Goal: Complete application form

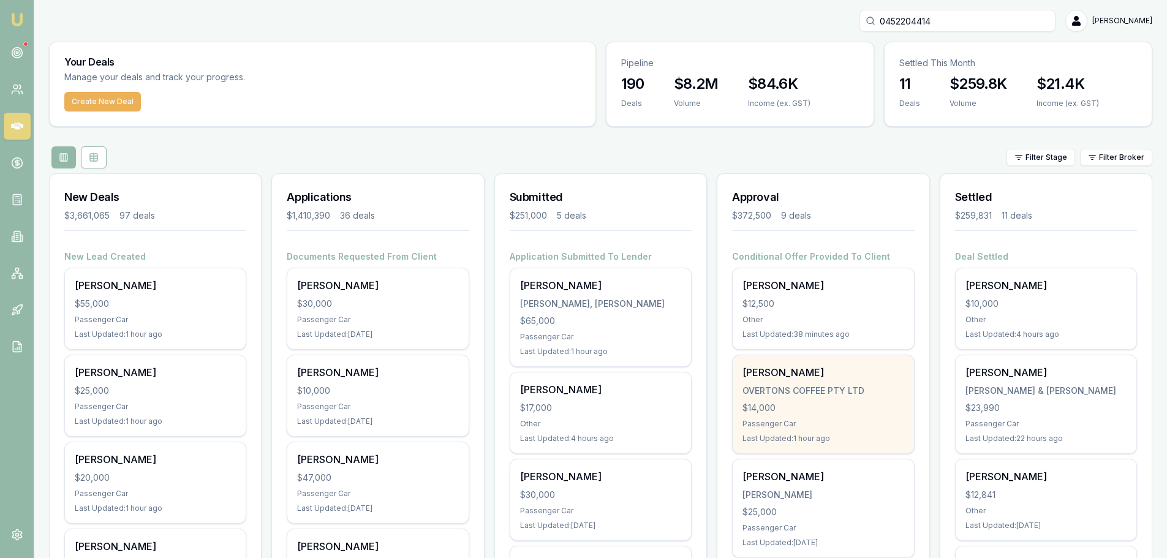
click at [838, 399] on div "Ashley Overton OVERTONS COFFEE PTY LTD $14,000 Passenger Car Last Updated: 1 ho…" at bounding box center [823, 404] width 181 height 98
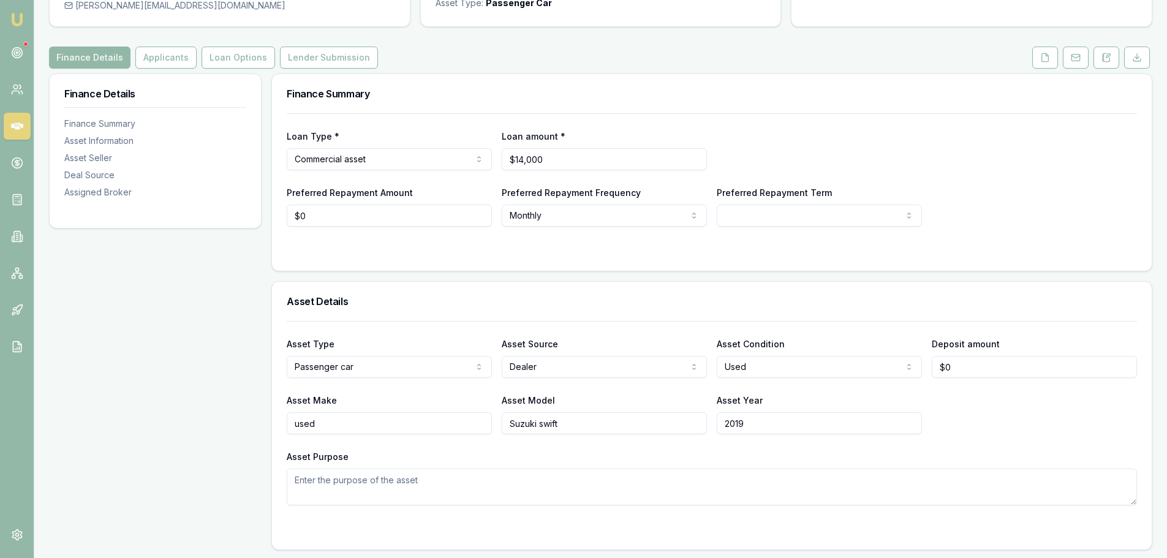
scroll to position [123, 0]
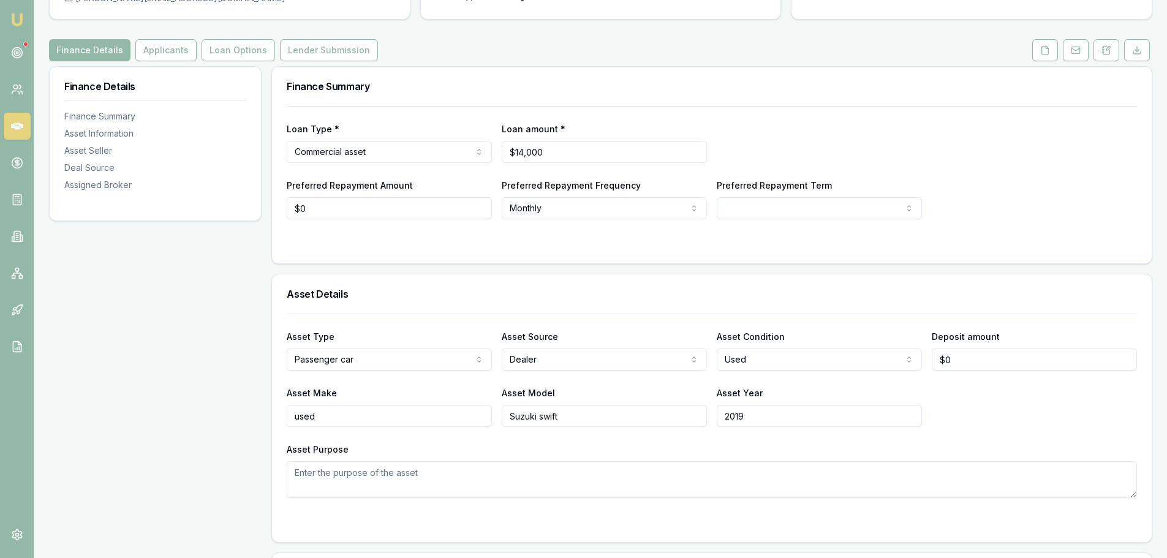
drag, startPoint x: 771, startPoint y: 420, endPoint x: 605, endPoint y: 423, distance: 166.6
click at [605, 423] on div "Asset Make used Asset Model Suzuki swift Asset Year [DATE]" at bounding box center [712, 406] width 850 height 42
type input "2018"
drag, startPoint x: 385, startPoint y: 419, endPoint x: 139, endPoint y: 418, distance: 246.3
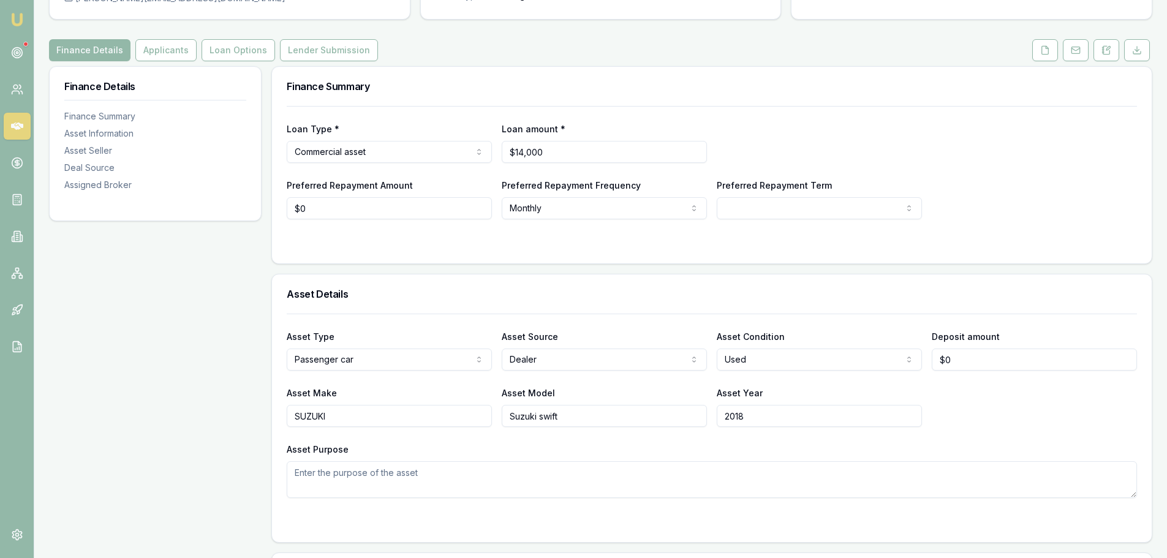
type input "SUZUKI"
type input "SWIFT"
click at [768, 200] on html "Emu Broker Deals View D-RRMSCGQB51 [PERSON_NAME] Toggle Menu Customer [PERSON_N…" at bounding box center [588, 156] width 1176 height 558
select select "60"
click at [592, 244] on div at bounding box center [712, 244] width 850 height 10
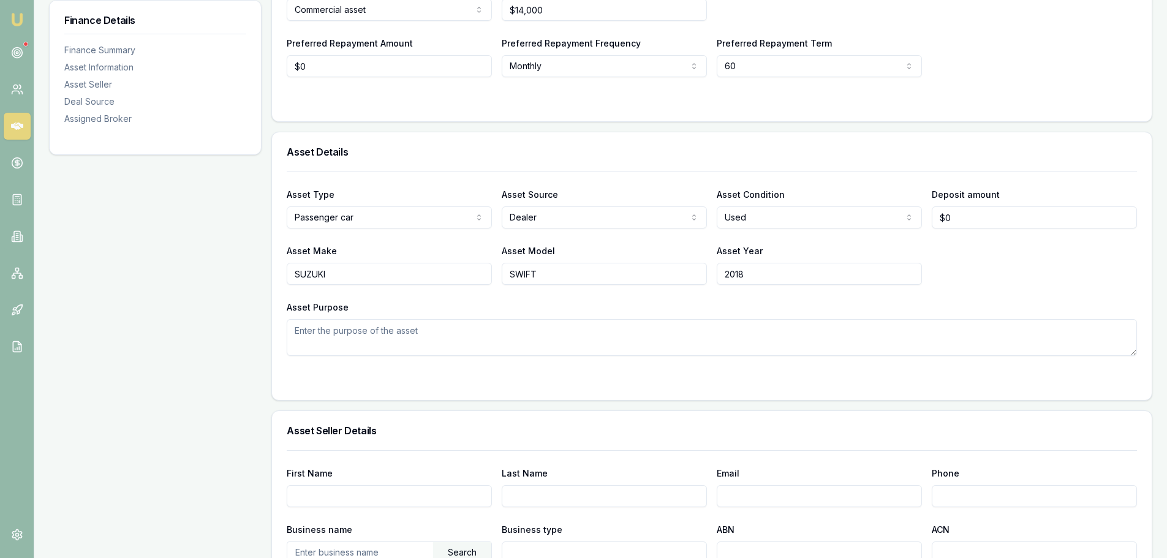
scroll to position [429, 0]
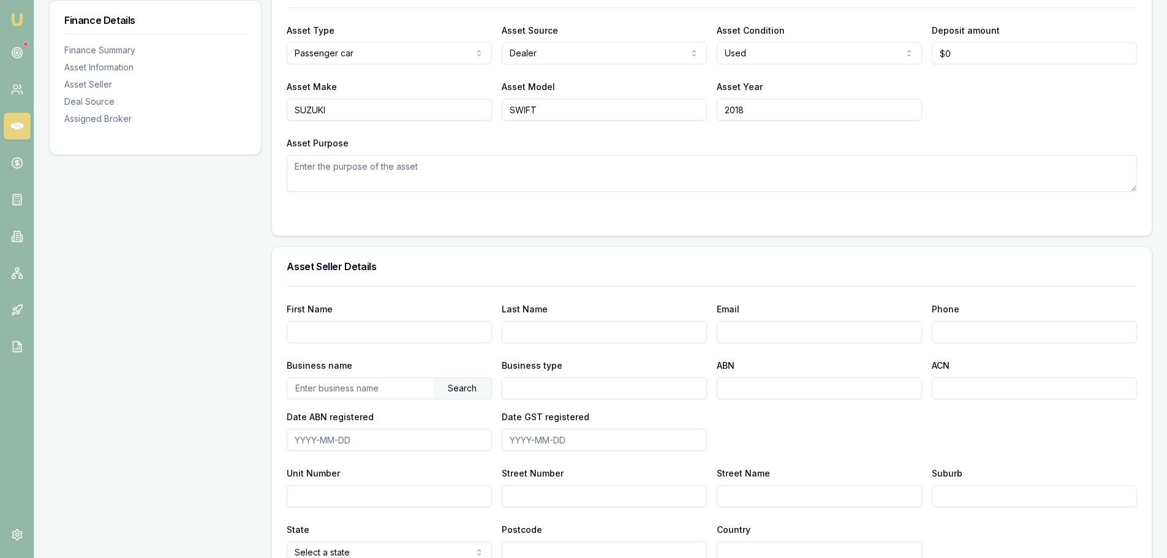
click at [426, 330] on input "First Name" at bounding box center [389, 332] width 205 height 22
type input "W"
type input "[PERSON_NAME]"
click at [801, 334] on input "Email" at bounding box center [819, 332] width 205 height 22
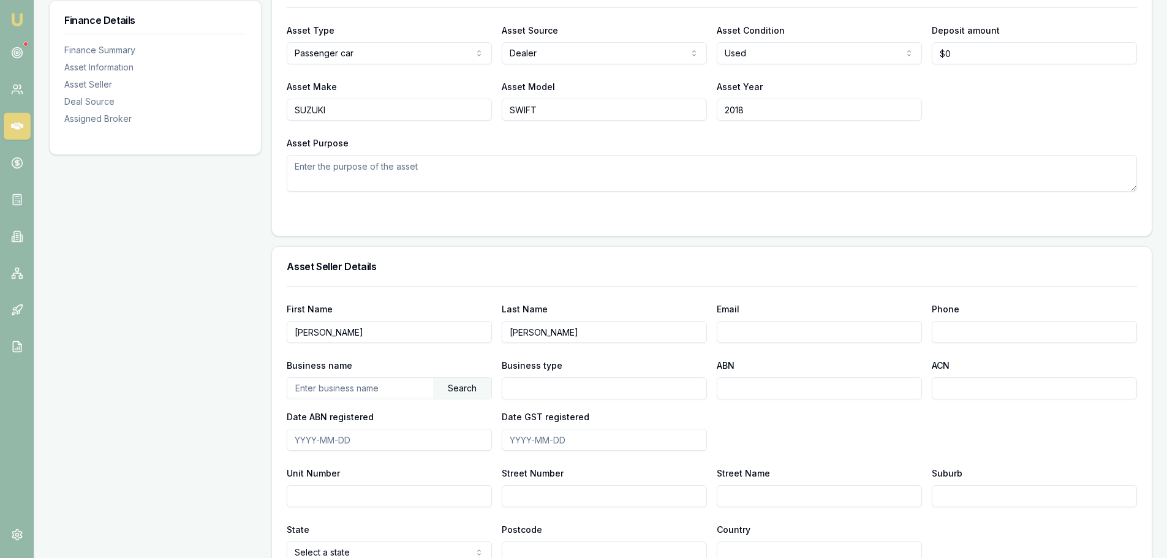
paste input "[PERSON_NAME][EMAIL_ADDRESS][PERSON_NAME][DOMAIN_NAME]"
type input "[PERSON_NAME][EMAIL_ADDRESS][PERSON_NAME][DOMAIN_NAME]"
click at [985, 326] on input "Phone" at bounding box center [1034, 332] width 205 height 22
type input "0451 108 12"
click at [388, 395] on input "text" at bounding box center [360, 388] width 146 height 20
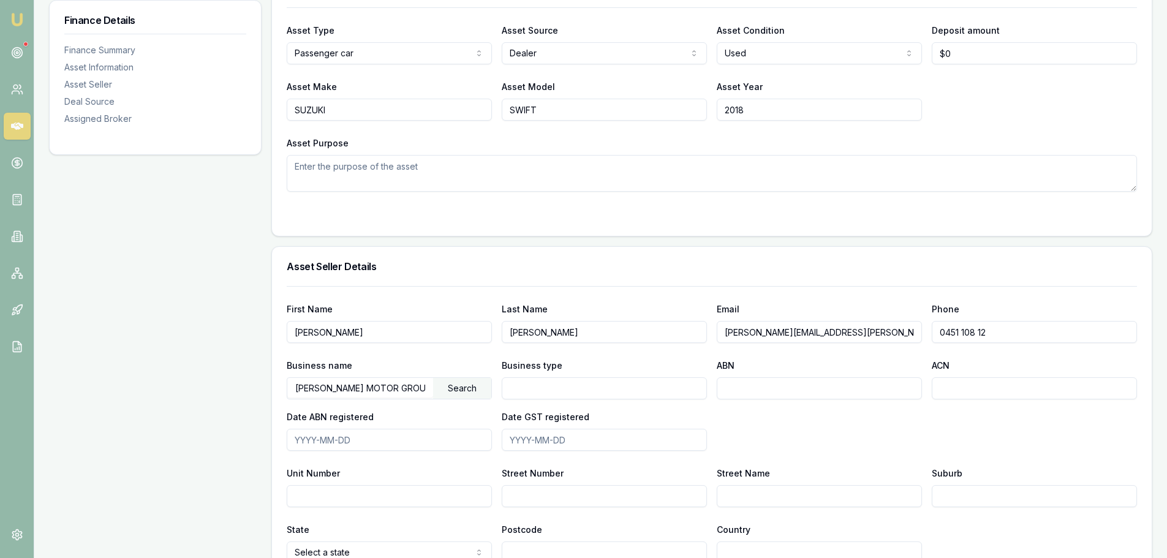
click at [463, 391] on div "Search" at bounding box center [462, 388] width 58 height 21
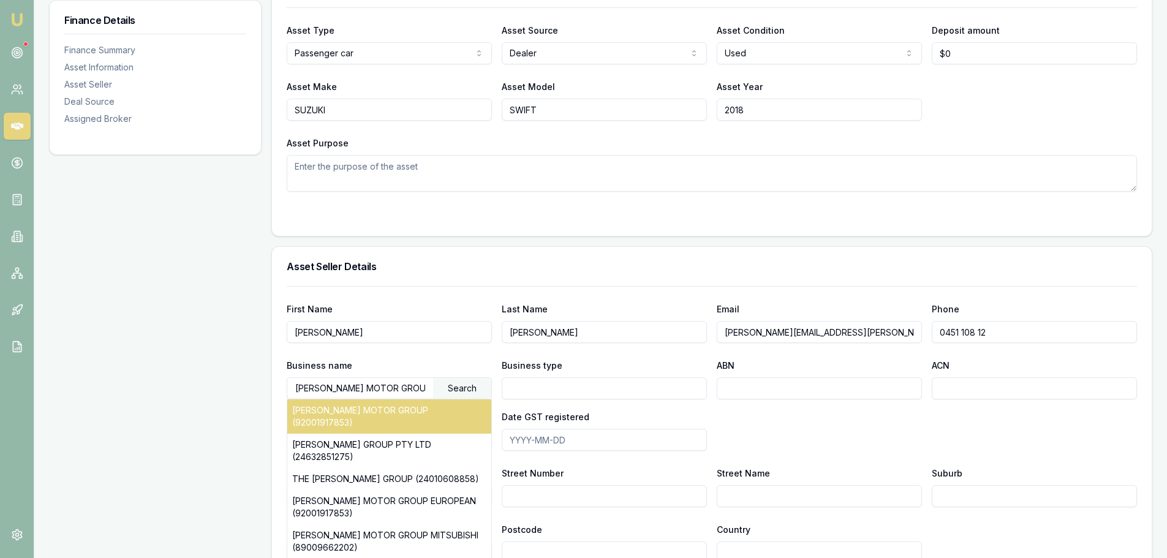
click at [457, 407] on div "[PERSON_NAME] MOTOR GROUP (92001917853)" at bounding box center [389, 416] width 204 height 34
type input "[PERSON_NAME] ENTERPRISES PTY LTD"
type input "Australian Private Company"
type input "92001917853"
type input "001917853"
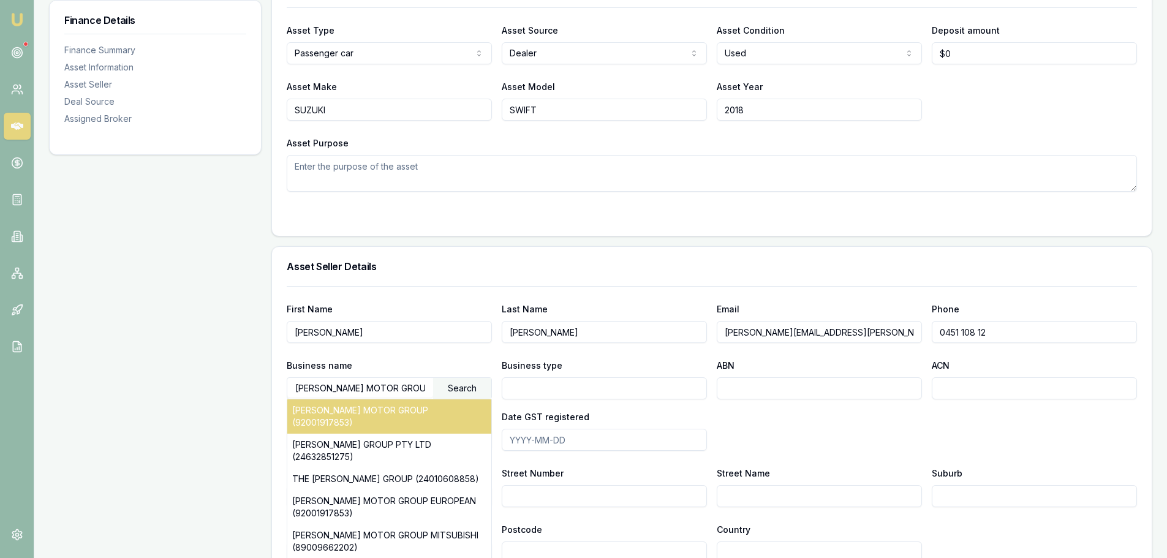
type input "[DATE]"
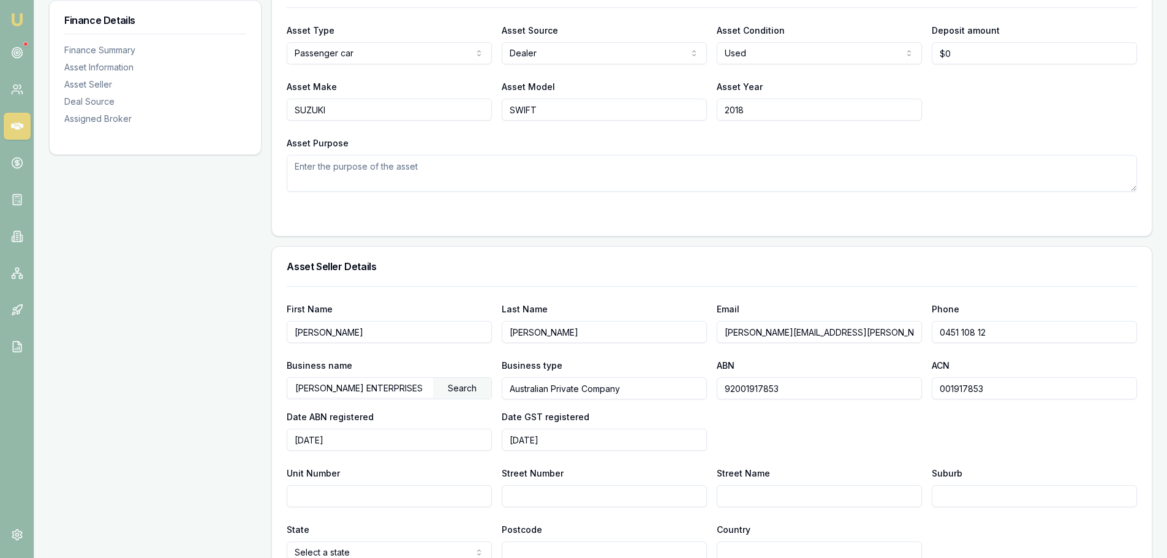
click at [820, 453] on div "First Name [PERSON_NAME] Last Name [PERSON_NAME] Email [PERSON_NAME][EMAIL_ADDR…" at bounding box center [712, 425] width 850 height 278
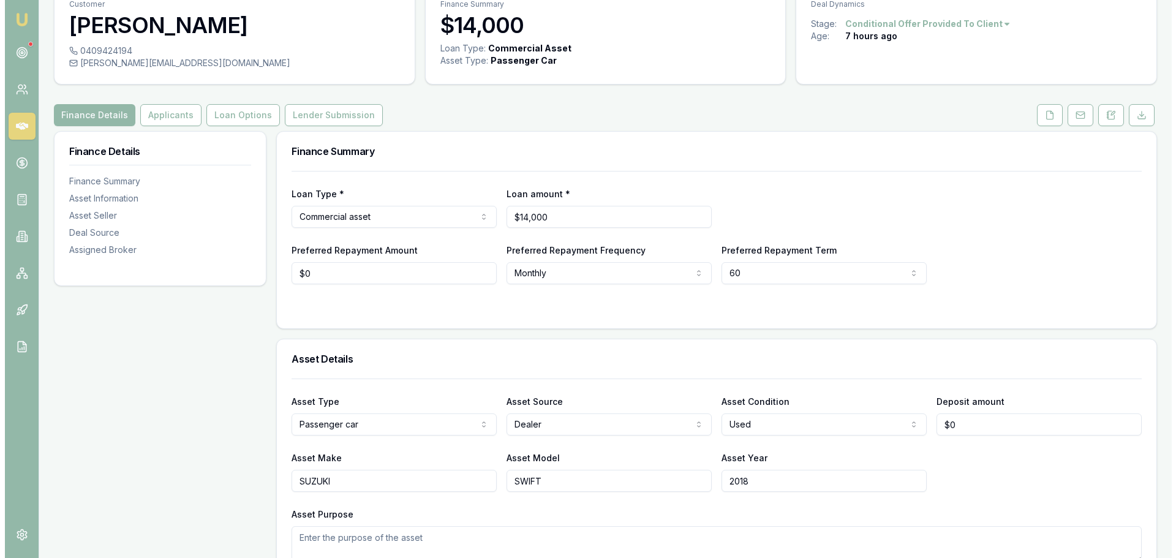
scroll to position [0, 0]
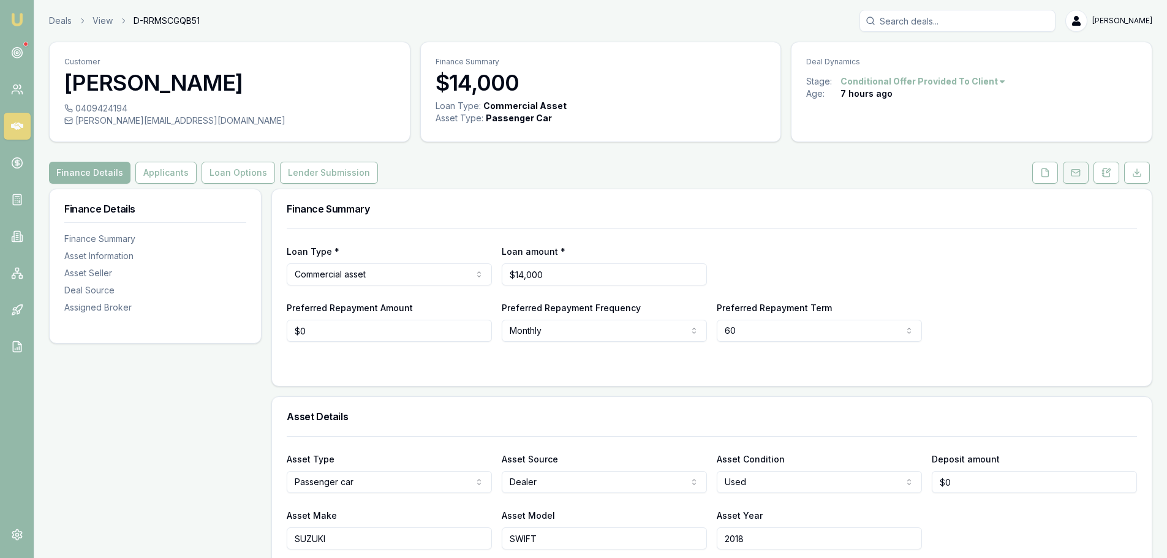
click at [1078, 170] on rect at bounding box center [1075, 173] width 8 height 7
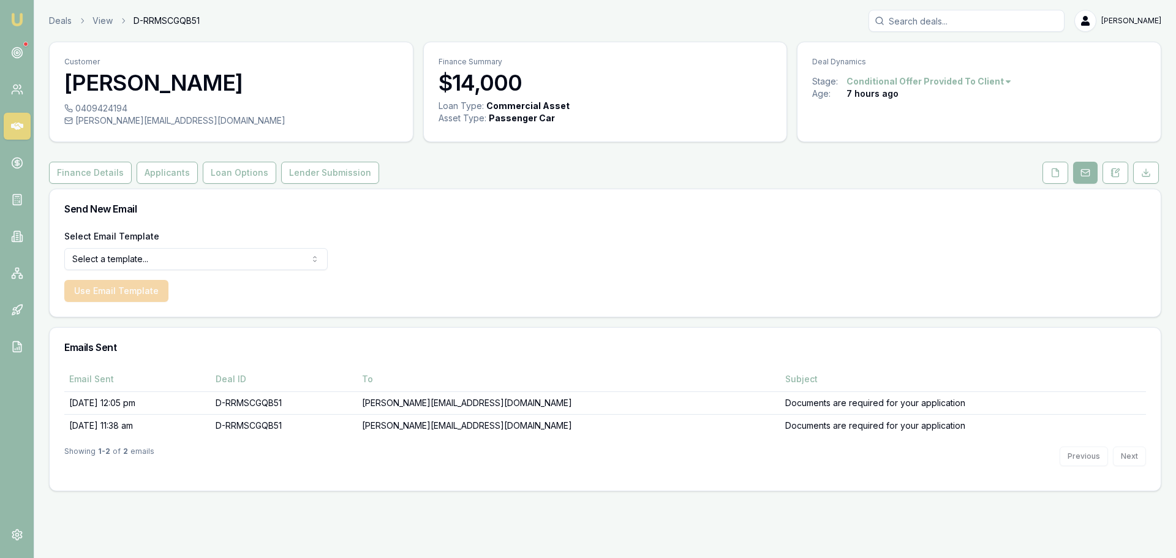
click at [229, 257] on html "Emu Broker Deals View D-RRMSCGQB51 [PERSON_NAME] Shield Toggle Menu Customer [P…" at bounding box center [588, 279] width 1176 height 558
click at [124, 295] on button "Use Email Template" at bounding box center [116, 291] width 104 height 22
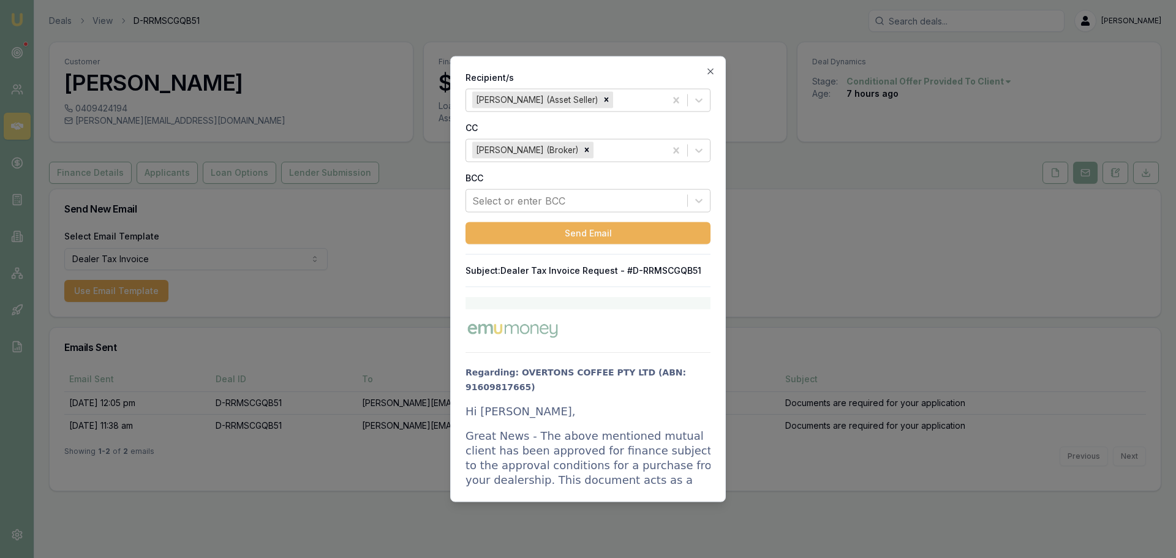
drag, startPoint x: 467, startPoint y: 397, endPoint x: 562, endPoint y: 458, distance: 112.2
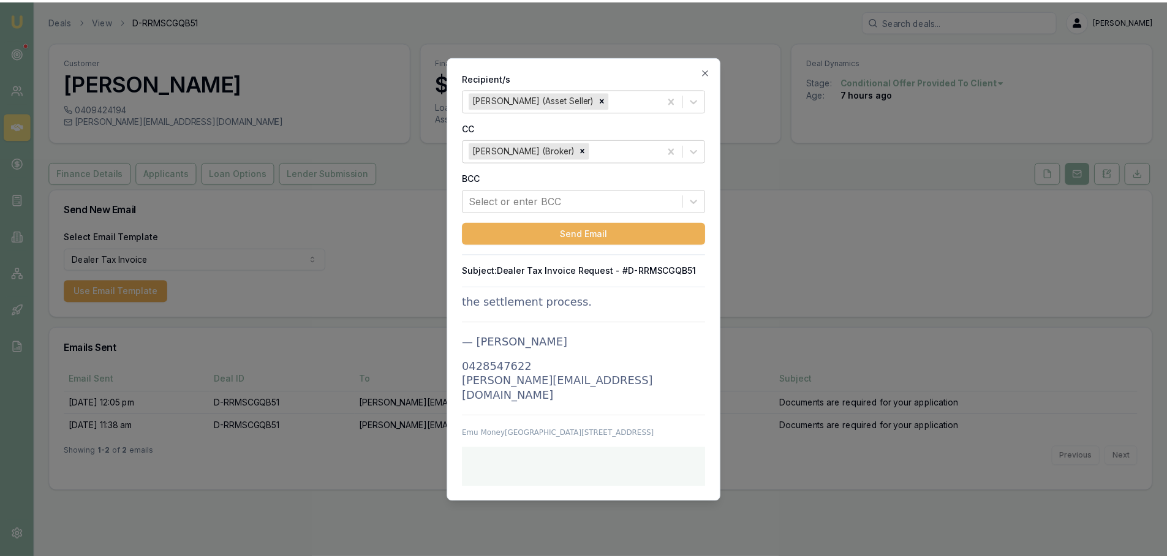
scroll to position [1950, 0]
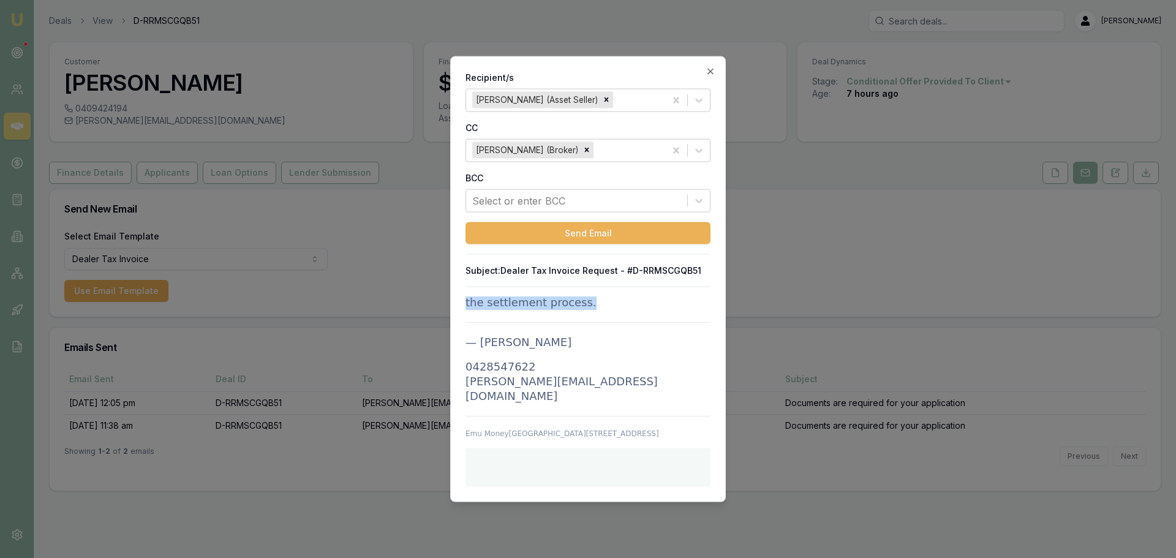
drag, startPoint x: 466, startPoint y: 393, endPoint x: 594, endPoint y: 309, distance: 152.6
copy td "Lo IPSUMDO SITAM, Conse Adip - Eli seddo eiusmodte incidi utlabo etd magn aliqu…"
click at [714, 75] on icon "button" at bounding box center [711, 71] width 10 height 10
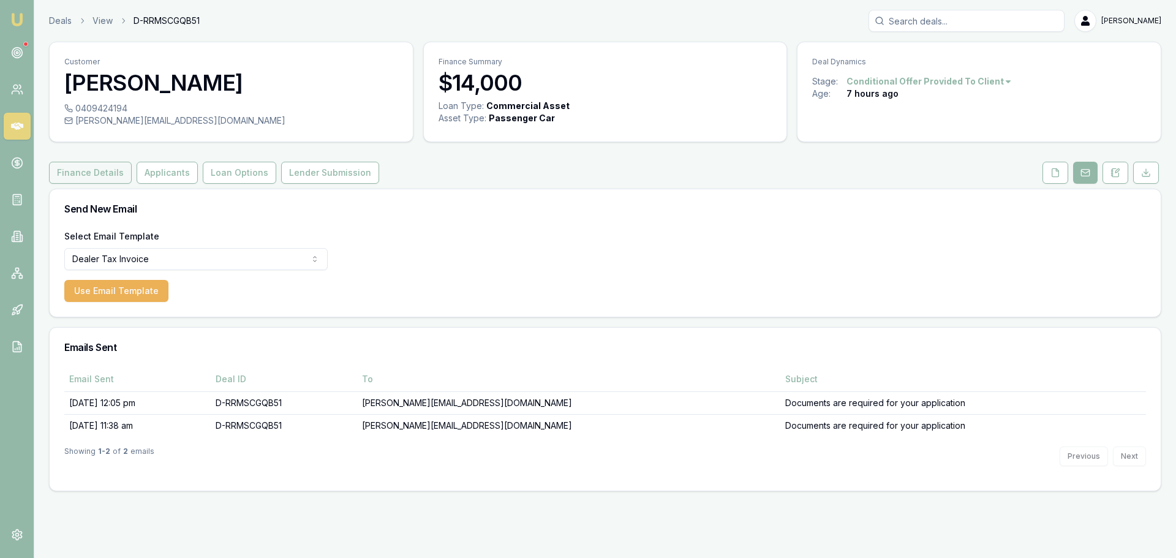
click at [97, 179] on button "Finance Details" at bounding box center [90, 173] width 83 height 22
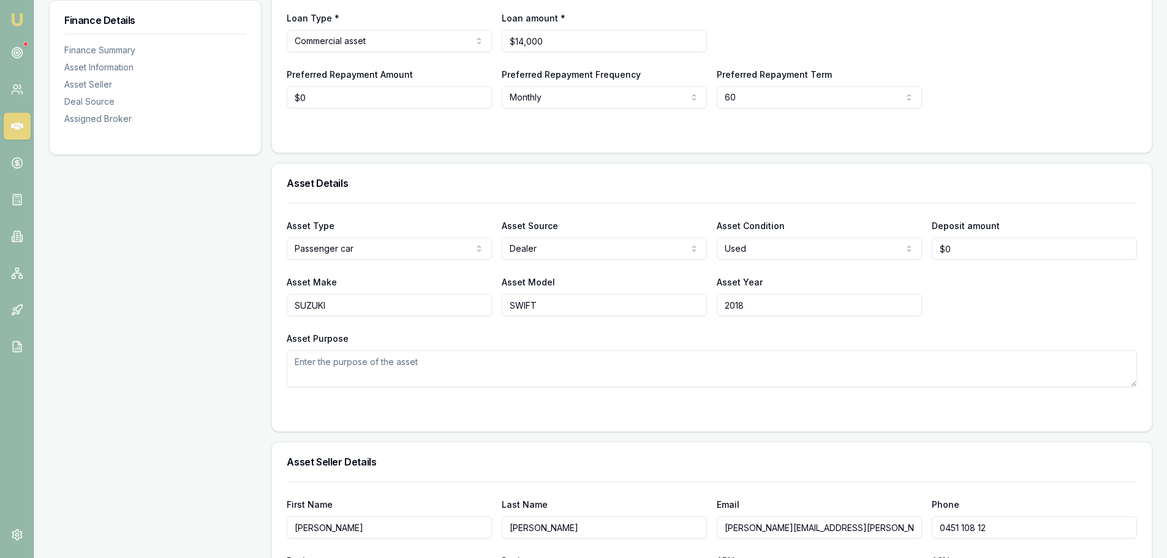
scroll to position [245, 0]
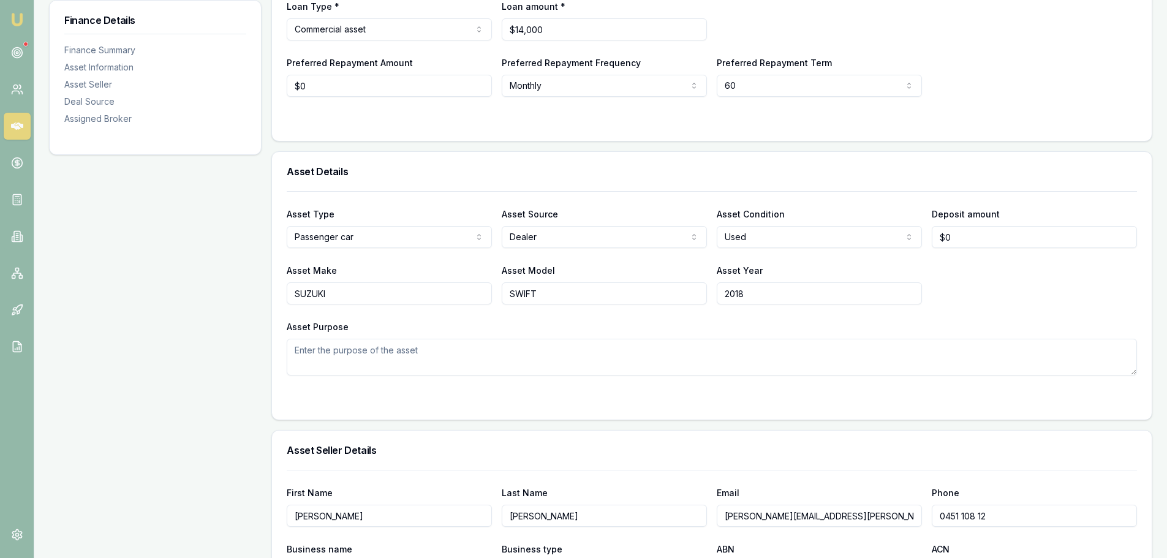
drag, startPoint x: 810, startPoint y: 519, endPoint x: 646, endPoint y: 518, distance: 164.2
click at [646, 518] on div "First Name [PERSON_NAME] Last Name [PERSON_NAME] [PERSON_NAME][EMAIL_ADDRESS][P…" at bounding box center [712, 506] width 850 height 42
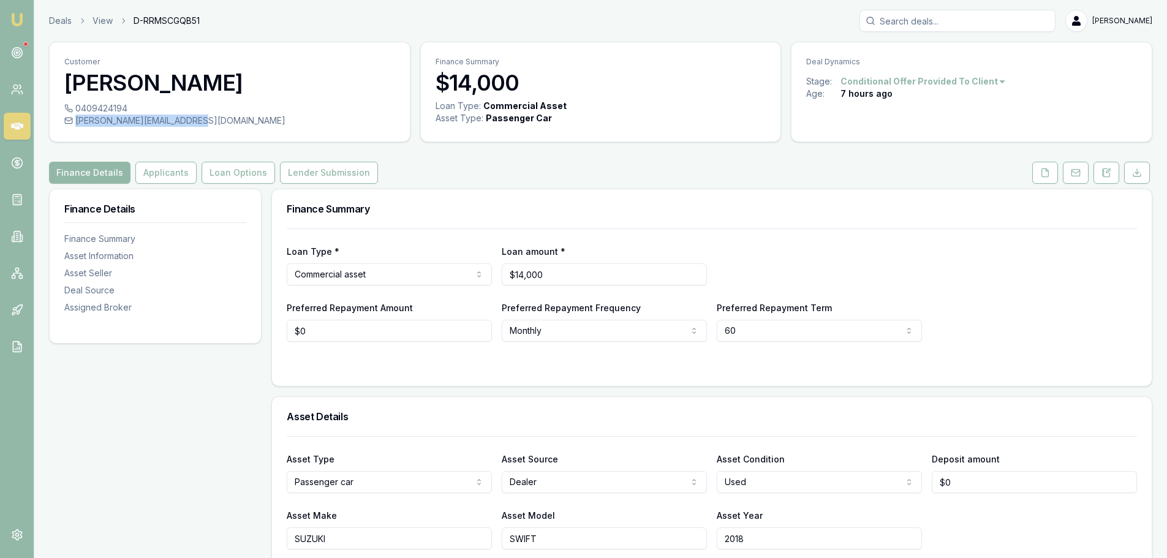
click at [191, 119] on div "[PERSON_NAME][EMAIL_ADDRESS][DOMAIN_NAME]" at bounding box center [229, 121] width 331 height 12
copy div "[PERSON_NAME][EMAIL_ADDRESS][DOMAIN_NAME]"
click at [165, 170] on button "Applicants" at bounding box center [165, 173] width 61 height 22
